Goal: Transaction & Acquisition: Purchase product/service

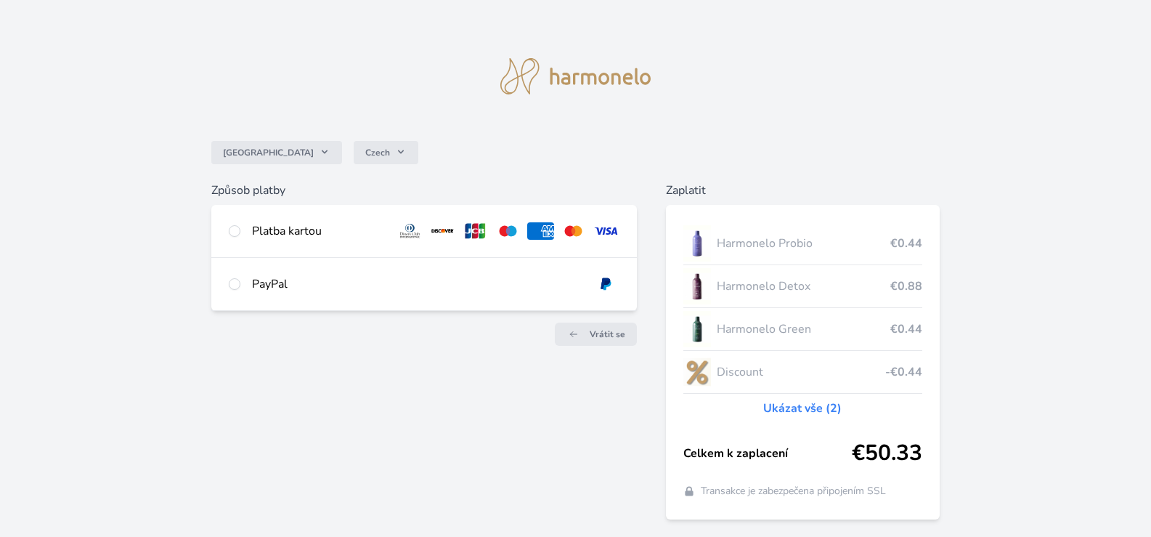
click at [251, 230] on div "Platba kartou" at bounding box center [424, 231] width 426 height 52
radio input "true"
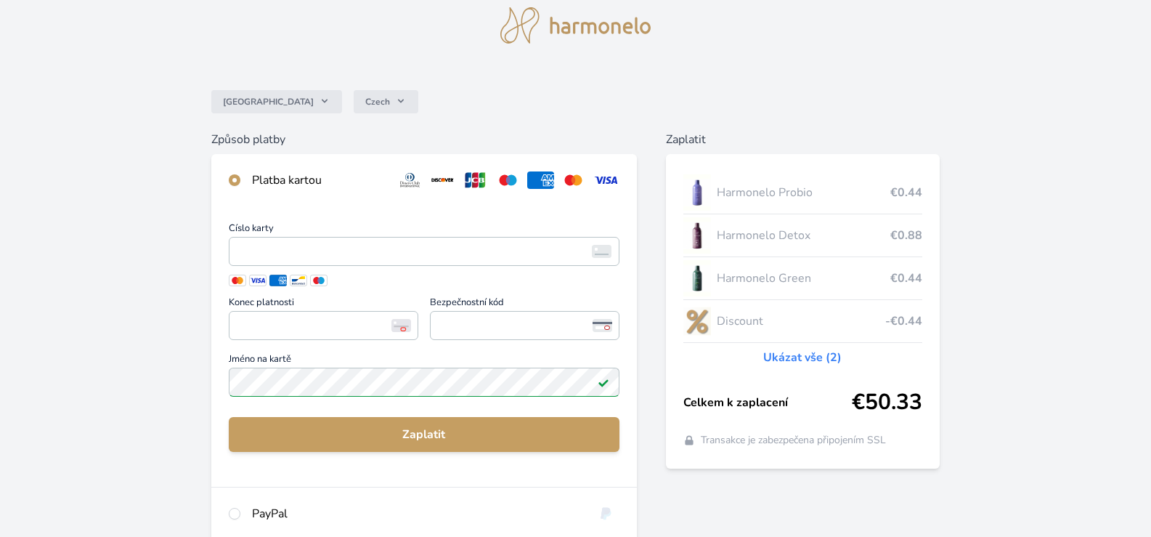
scroll to position [73, 0]
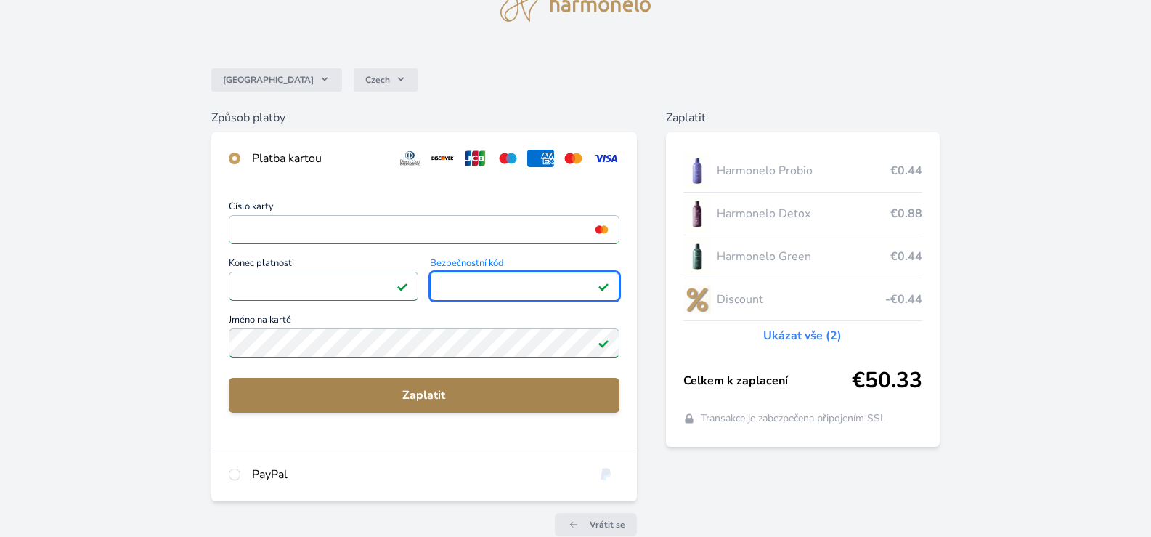
click at [401, 390] on span "Zaplatit" at bounding box center [423, 394] width 367 height 17
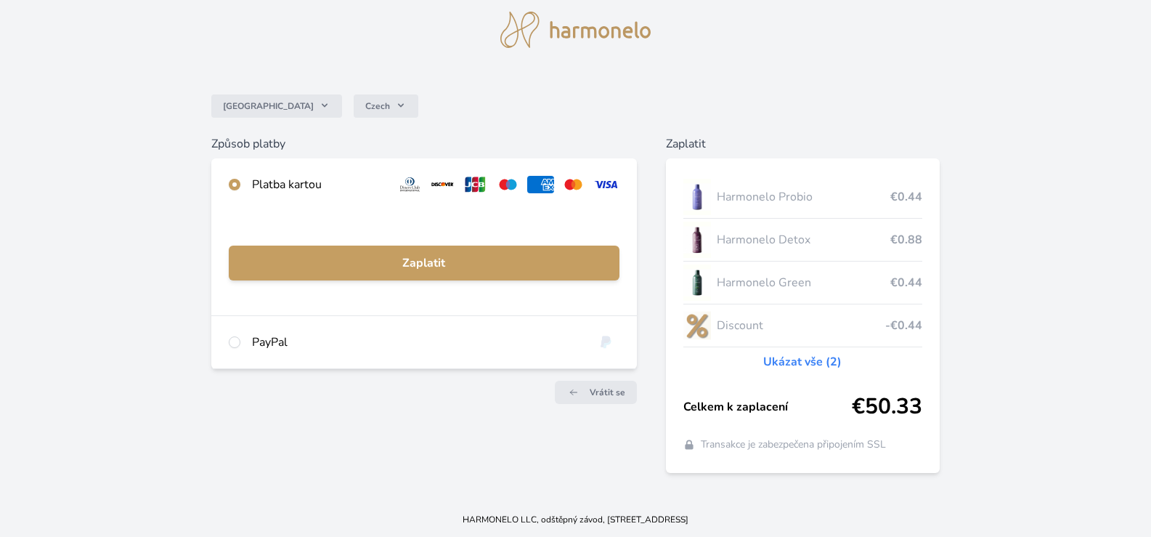
scroll to position [46, 0]
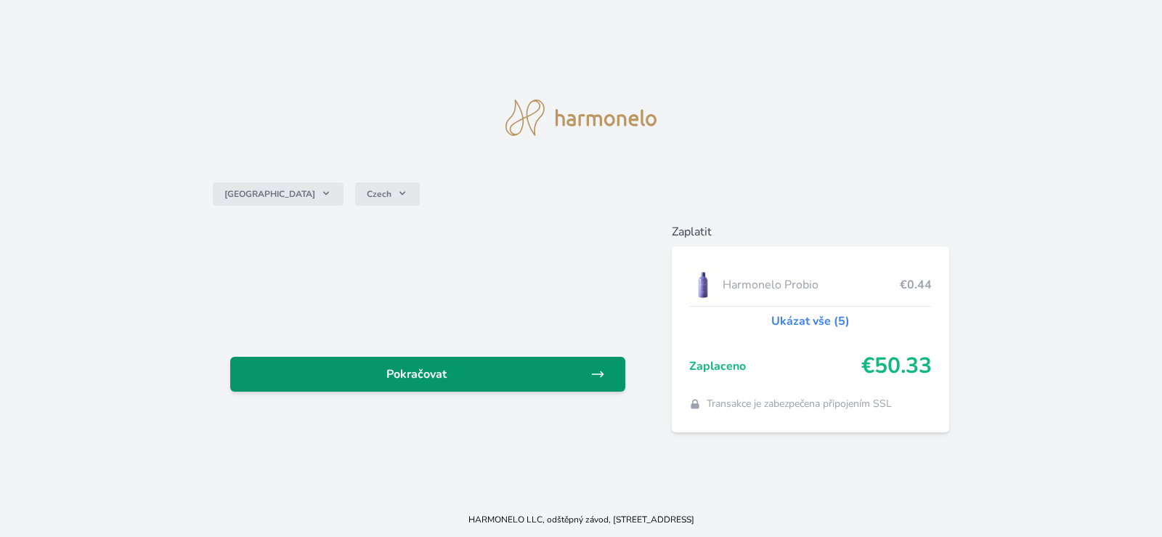
click at [430, 375] on span "Pokračovat" at bounding box center [416, 373] width 349 height 17
